Goal: Obtain resource: Download file/media

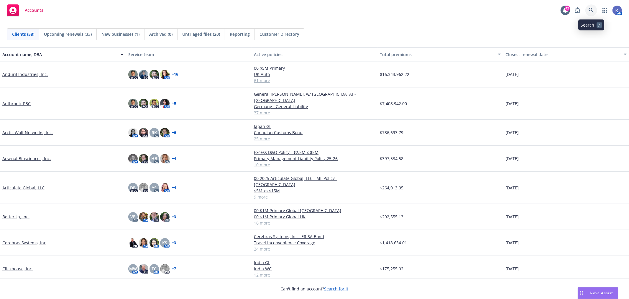
click at [589, 8] on icon at bounding box center [591, 10] width 5 height 5
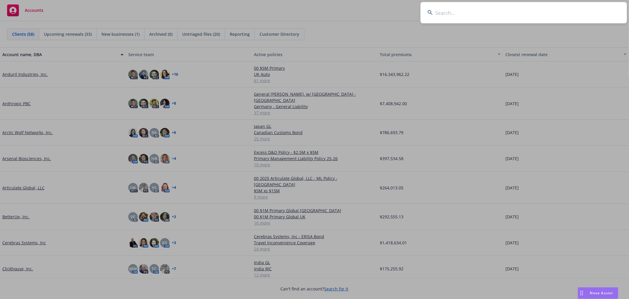
click at [522, 12] on input at bounding box center [524, 12] width 206 height 21
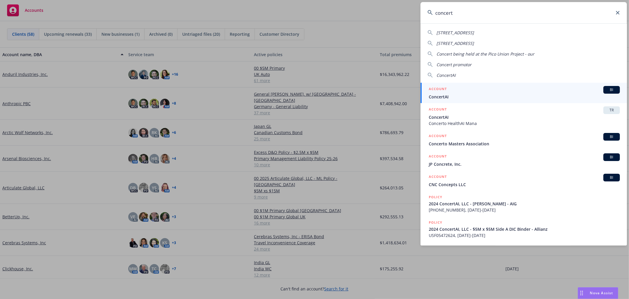
type input "concert"
click at [447, 94] on span "ConcertAI" at bounding box center [524, 97] width 191 height 6
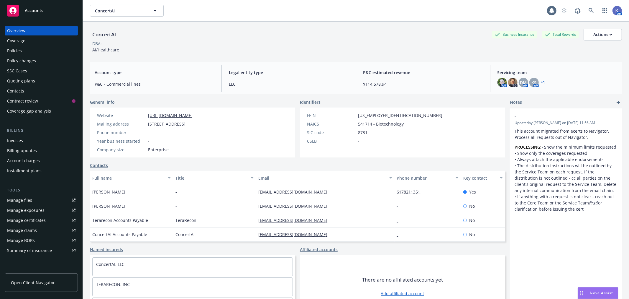
click at [19, 45] on div "Overview Coverage Policies Policy changes SSC Cases Quoting plans Contacts Cont…" at bounding box center [41, 71] width 73 height 90
click at [19, 49] on div "Policies" at bounding box center [14, 50] width 15 height 9
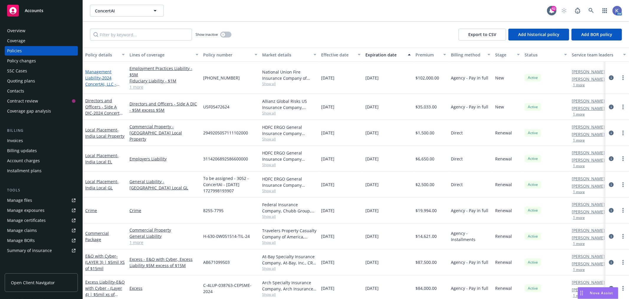
click at [100, 78] on span "- 2024 ConcertAI, LLC - [PERSON_NAME] - AIG" at bounding box center [103, 87] width 36 height 24
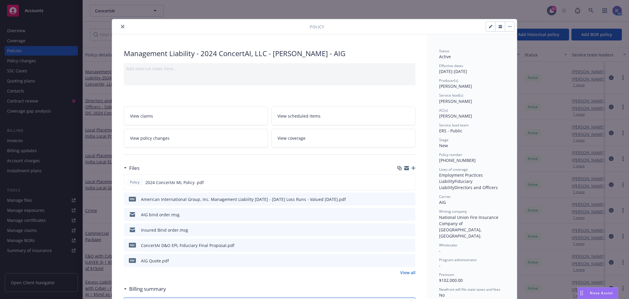
click at [408, 258] on icon "preview file" at bounding box center [409, 260] width 5 height 4
click at [121, 27] on icon "close" at bounding box center [123, 27] width 4 height 4
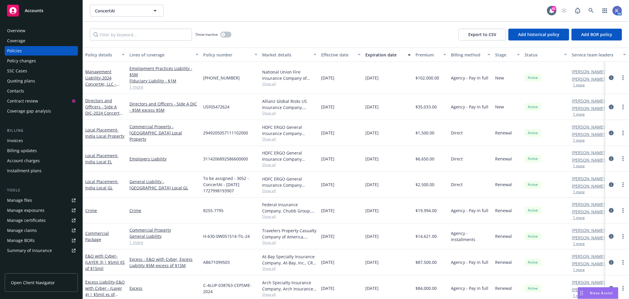
click at [224, 10] on div "ConcertAI ConcertAI" at bounding box center [318, 11] width 457 height 12
click at [240, 15] on div "ConcertAI ConcertAI" at bounding box center [318, 11] width 457 height 12
click at [240, 117] on div "USF05472624" at bounding box center [230, 107] width 59 height 26
click at [285, 24] on div "Show inactive Export to CSV Add historical policy Add BOR policy" at bounding box center [356, 35] width 546 height 26
click at [278, 14] on div "ConcertAI ConcertAI" at bounding box center [318, 11] width 457 height 12
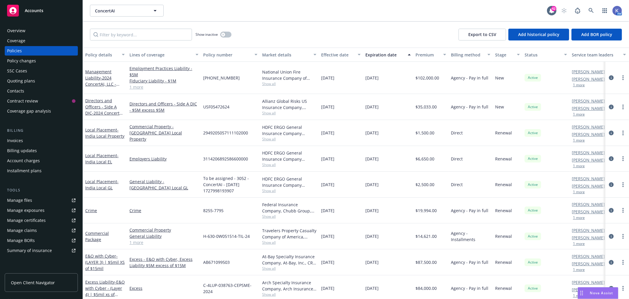
click at [291, 26] on div "Show inactive Export to CSV Add historical policy Add BOR policy" at bounding box center [356, 35] width 546 height 26
click at [271, 29] on div "Show inactive Export to CSV Add historical policy Add BOR policy" at bounding box center [356, 35] width 546 height 26
click at [282, 30] on div "Show inactive Export to CSV Add historical policy Add BOR policy" at bounding box center [356, 35] width 546 height 26
click at [290, 25] on div "Show inactive Export to CSV Add historical policy Add BOR policy" at bounding box center [356, 35] width 546 height 26
click at [318, 40] on div "Show inactive Export to CSV Add historical policy Add BOR policy" at bounding box center [356, 35] width 546 height 26
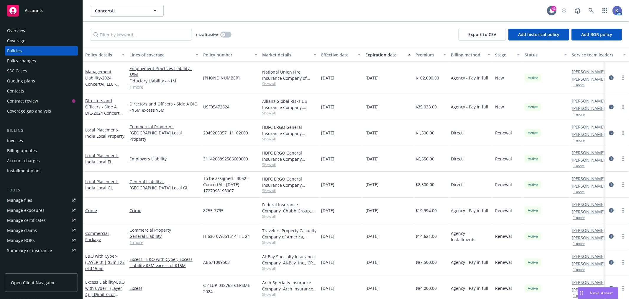
click at [285, 33] on div "Show inactive Export to CSV Add historical policy Add BOR policy" at bounding box center [356, 35] width 546 height 26
click at [289, 22] on div "Show inactive Export to CSV Add historical policy Add BOR policy" at bounding box center [356, 35] width 546 height 26
click at [300, 25] on div "Show inactive Export to CSV Add historical policy Add BOR policy" at bounding box center [356, 35] width 546 height 26
click at [591, 11] on icon at bounding box center [591, 10] width 5 height 5
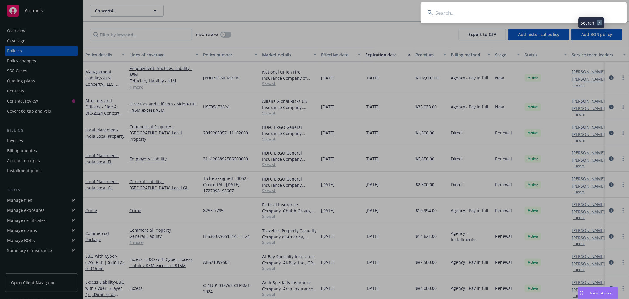
click at [571, 11] on input at bounding box center [524, 12] width 206 height 21
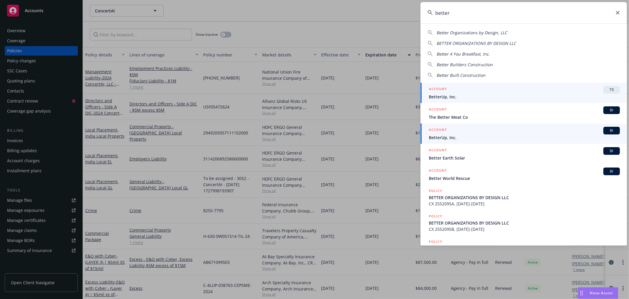
type input "better"
click at [443, 136] on span "BetterUp, Inc." at bounding box center [524, 137] width 191 height 6
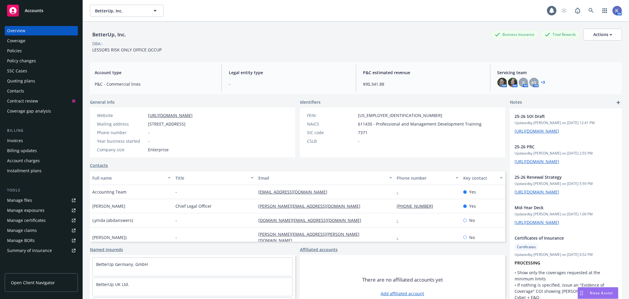
click at [22, 50] on div "Policies" at bounding box center [41, 50] width 68 height 9
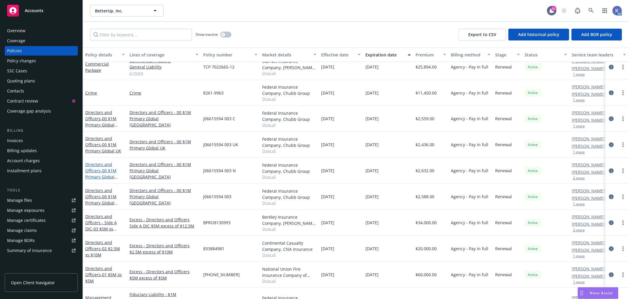
scroll to position [223, 0]
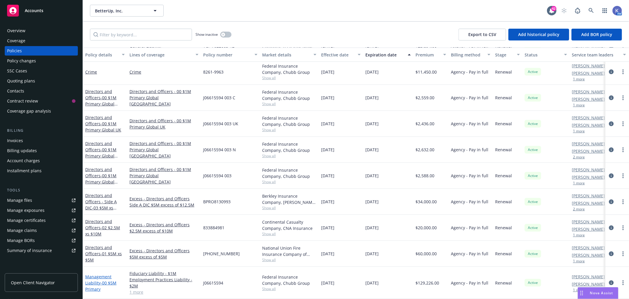
click at [107, 280] on span "- 00 $5M Primary" at bounding box center [100, 286] width 31 height 12
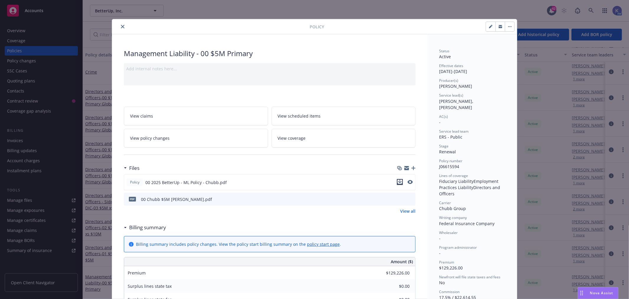
click at [400, 179] on button "download file" at bounding box center [400, 182] width 6 height 6
click at [72, 263] on div "Policy Management Liability - 00 $5M Primary Add internal notes here... View cl…" at bounding box center [314, 149] width 629 height 299
click at [121, 25] on icon "close" at bounding box center [123, 27] width 4 height 4
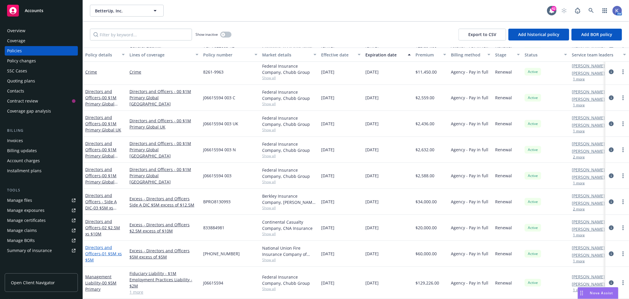
click at [105, 250] on span "- 01 $5M xs $5M" at bounding box center [103, 256] width 37 height 12
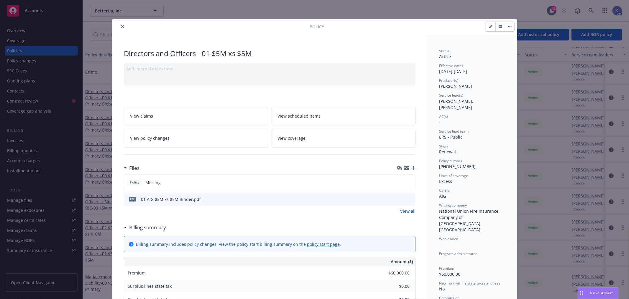
click at [121, 27] on icon "close" at bounding box center [123, 27] width 4 height 4
